Goal: Register for event/course

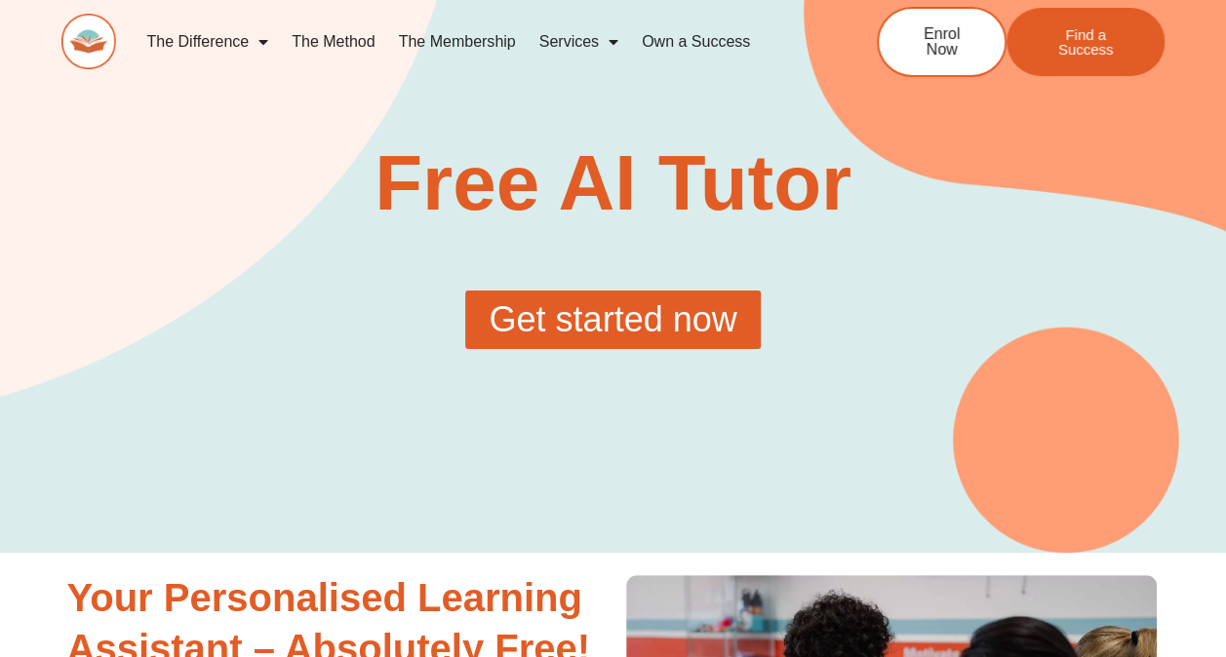
click at [677, 313] on span "Get started now" at bounding box center [613, 319] width 248 height 35
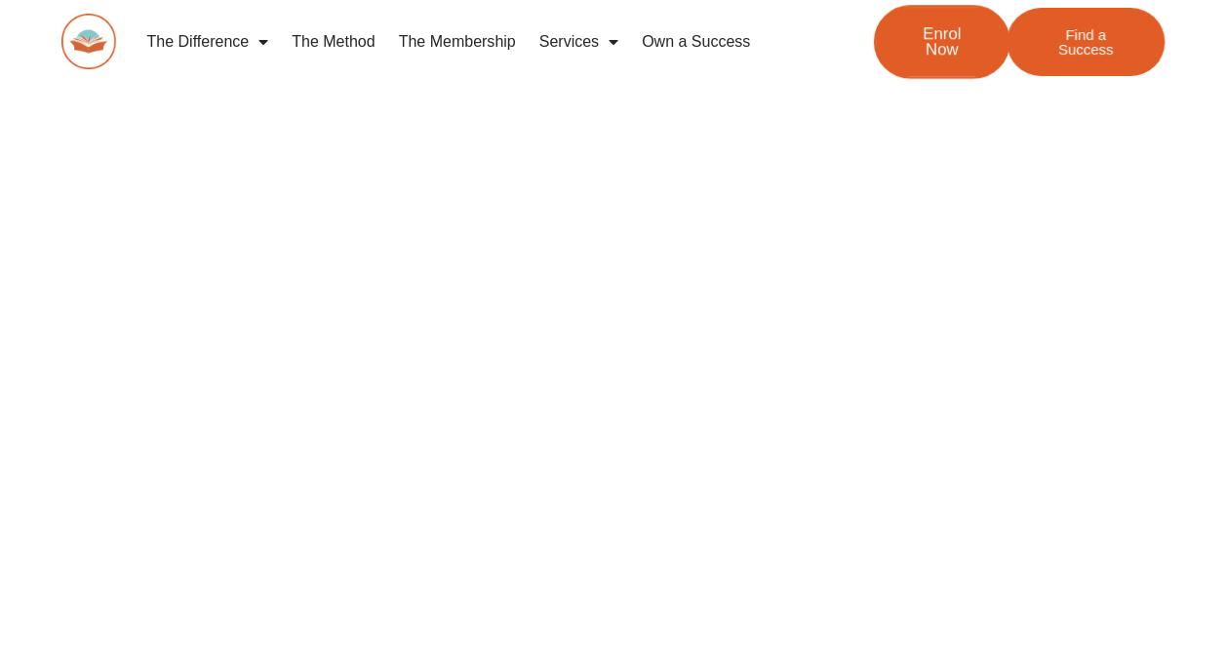
click at [934, 40] on span "Enrol Now" at bounding box center [941, 41] width 71 height 33
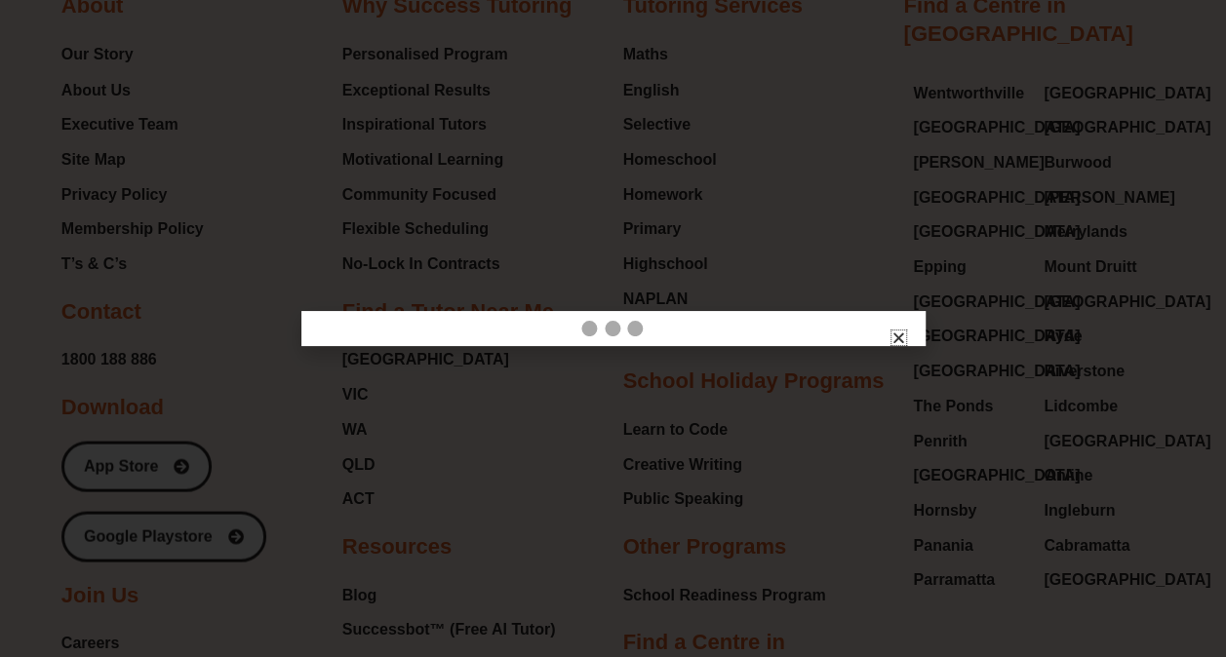
scroll to position [2235, 0]
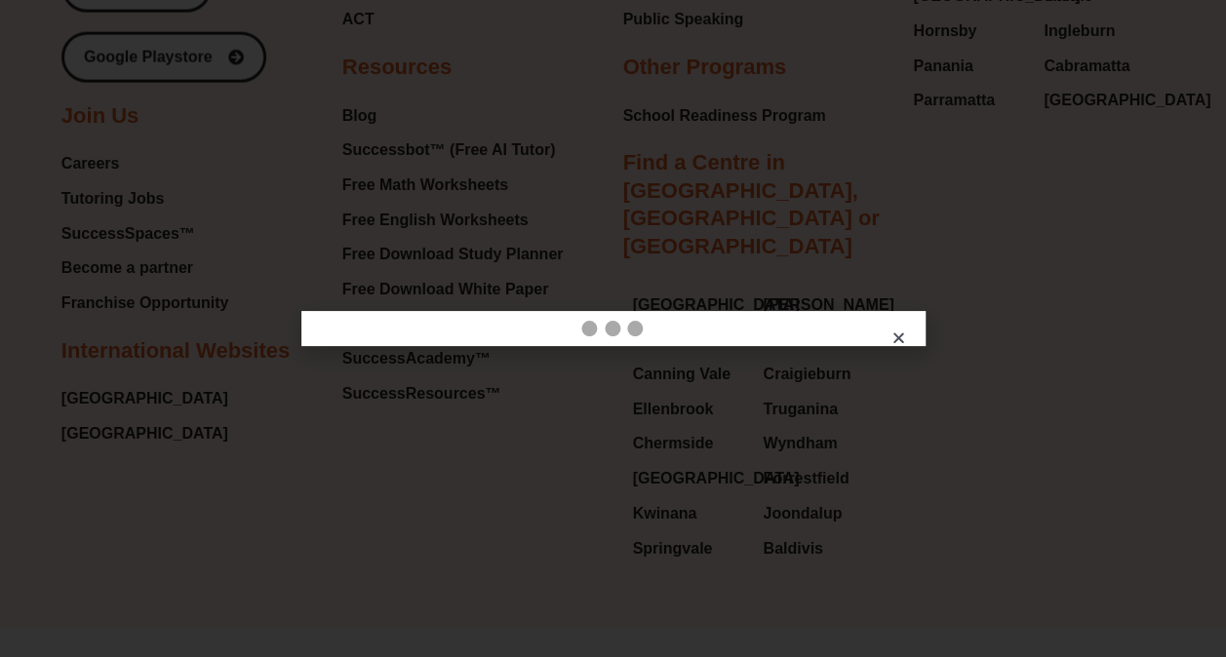
click at [896, 336] on icon "Close" at bounding box center [898, 338] width 15 height 15
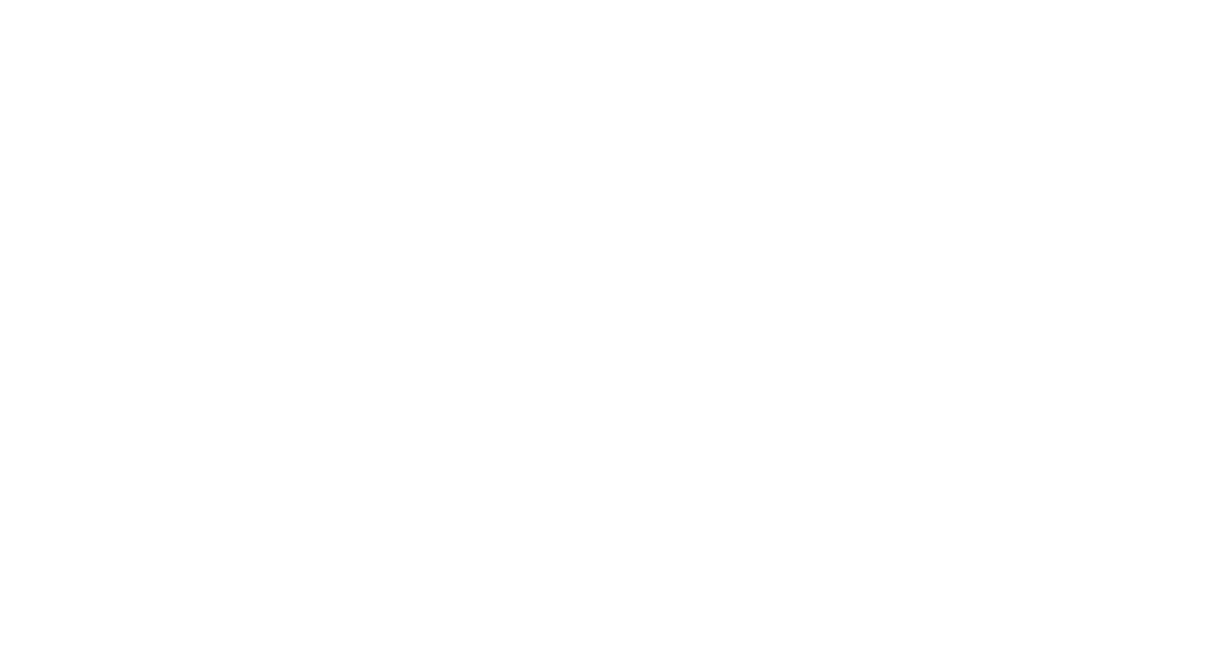
scroll to position [390, 0]
